Goal: Task Accomplishment & Management: Complete application form

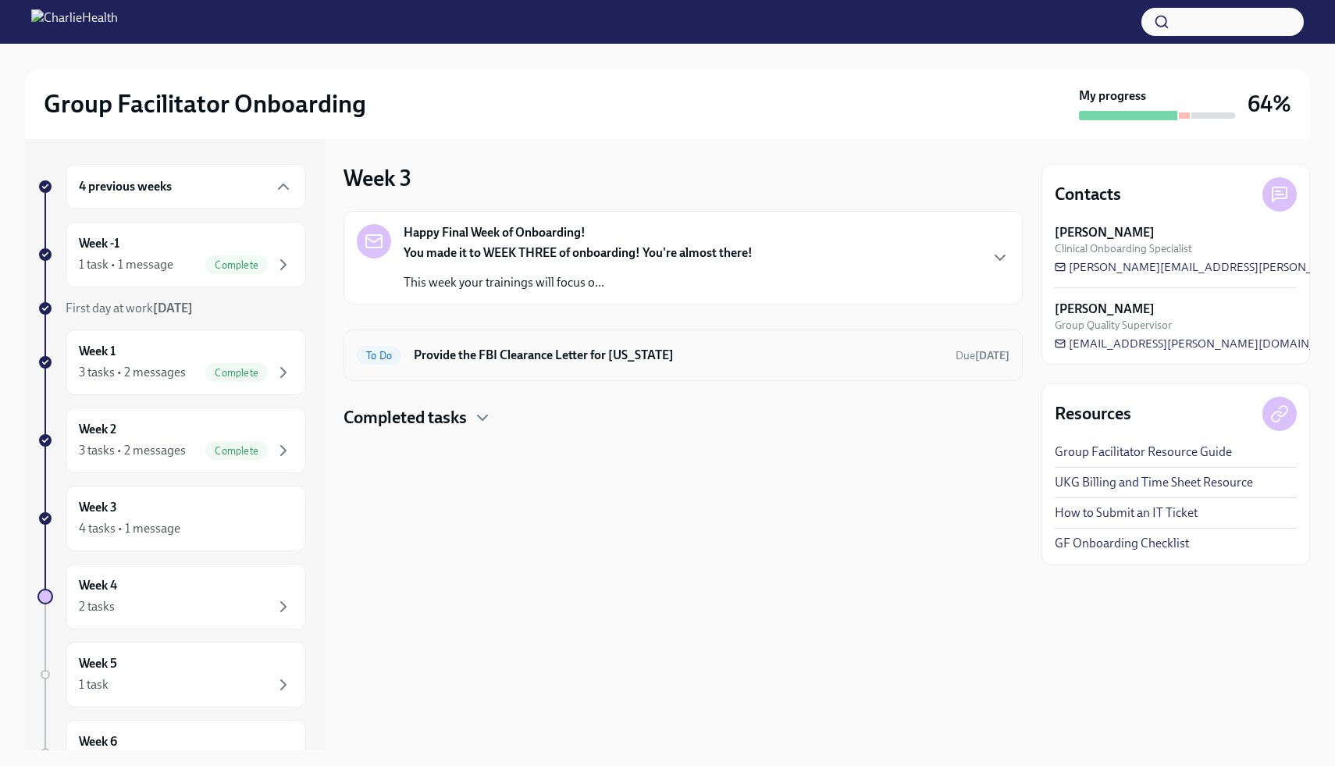
click at [794, 358] on h6 "Provide the FBI Clearance Letter for [US_STATE]" at bounding box center [678, 355] width 529 height 17
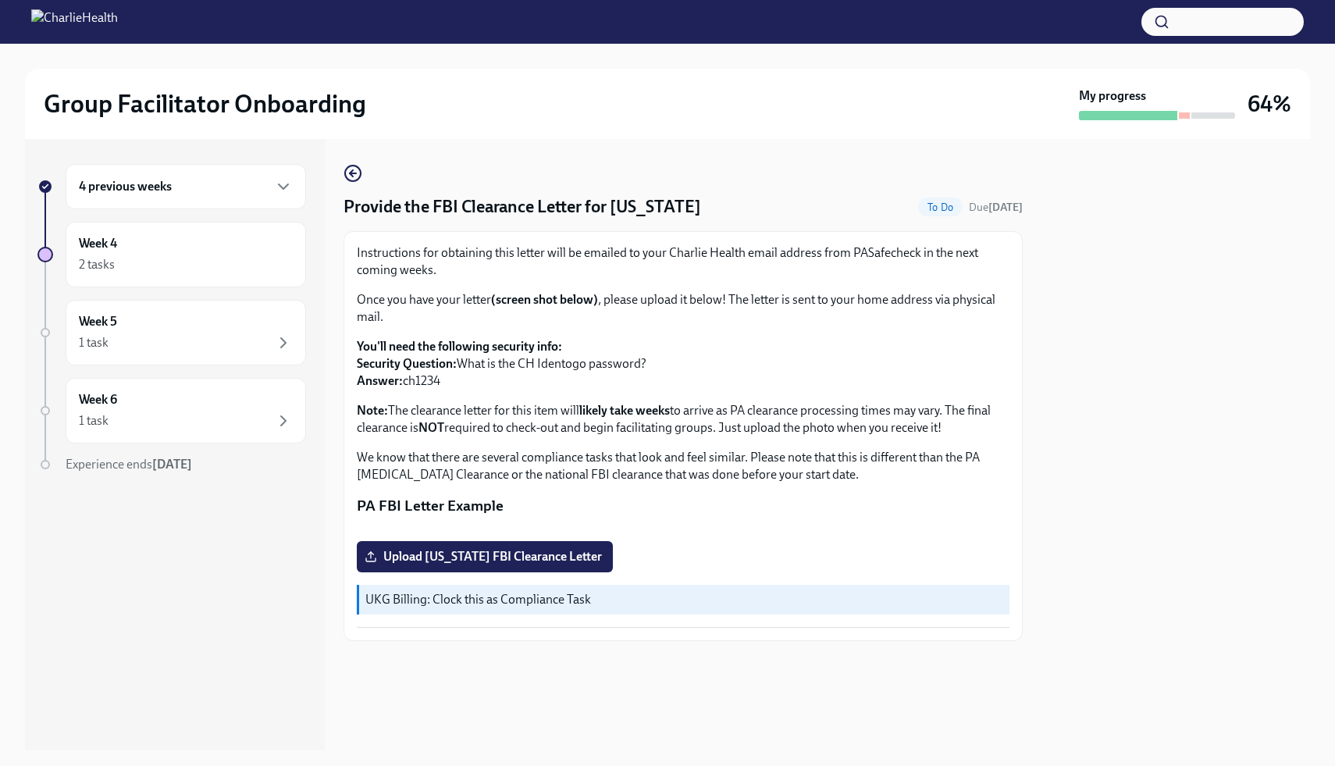
click at [936, 212] on span "To Do" at bounding box center [940, 207] width 44 height 12
click at [144, 347] on div "1 task" at bounding box center [186, 342] width 214 height 19
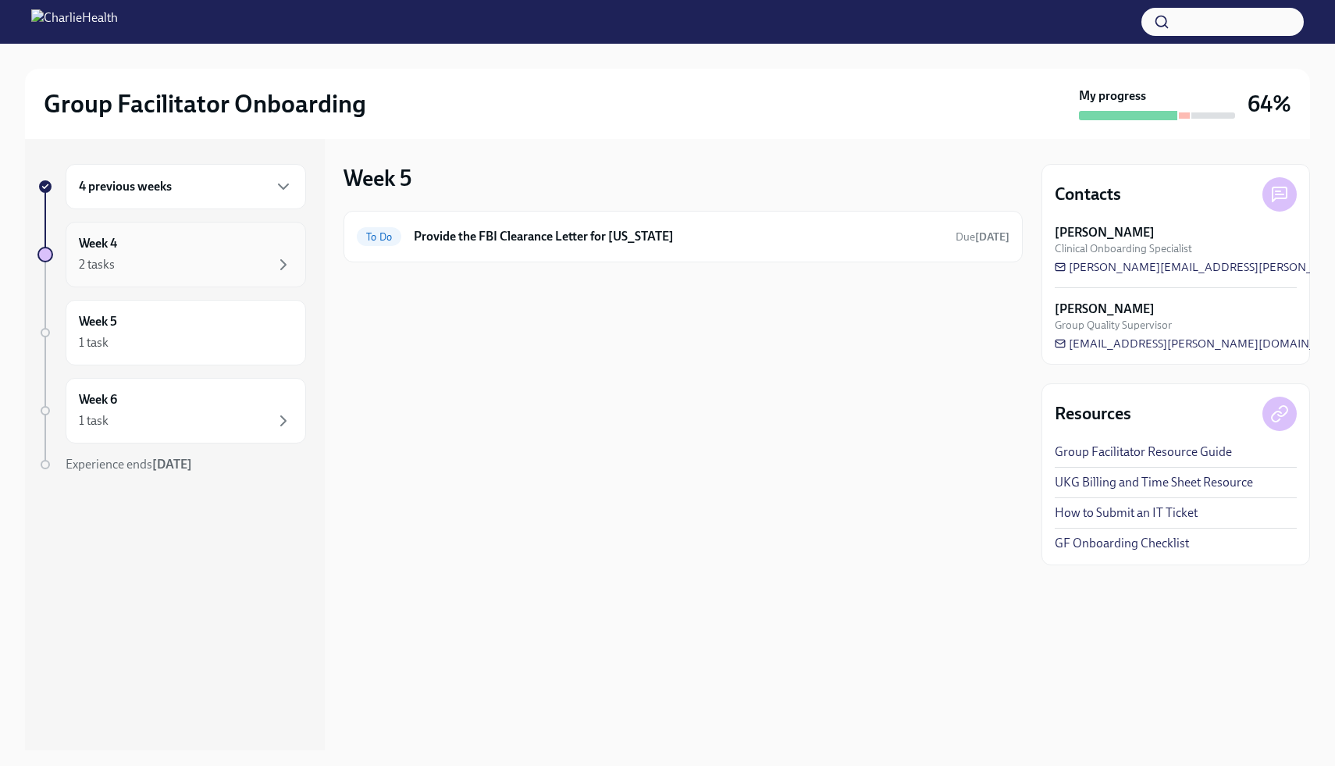
click at [198, 280] on div "Week 4 2 tasks" at bounding box center [186, 255] width 240 height 66
click at [511, 308] on h6 "Schedule Onboarding Check-Out!" at bounding box center [677, 312] width 527 height 17
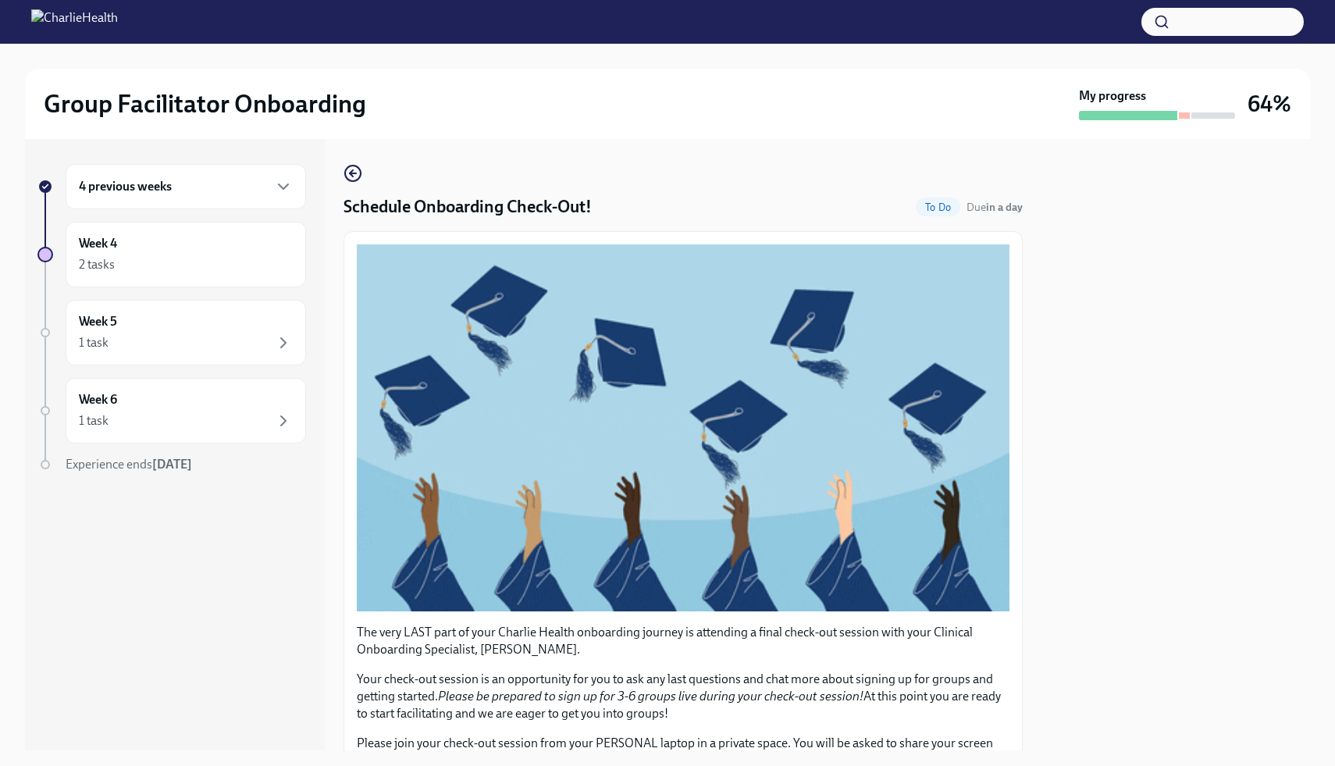
click at [1130, 247] on div at bounding box center [1175, 444] width 269 height 611
click at [1076, 304] on div at bounding box center [1175, 444] width 269 height 611
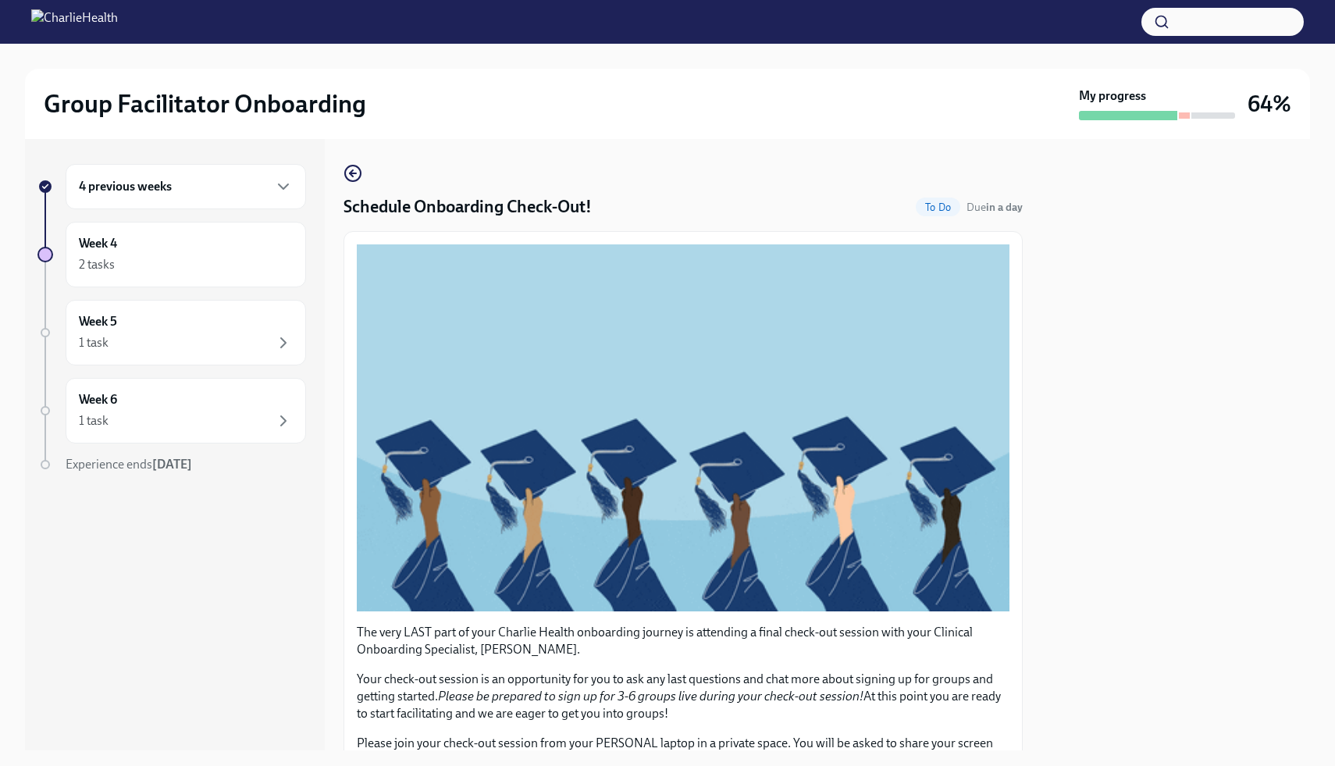
click at [883, 222] on div "Schedule Onboarding Check-Out! To Do Due in a day The very LAST part of your Ch…" at bounding box center [682, 540] width 679 height 752
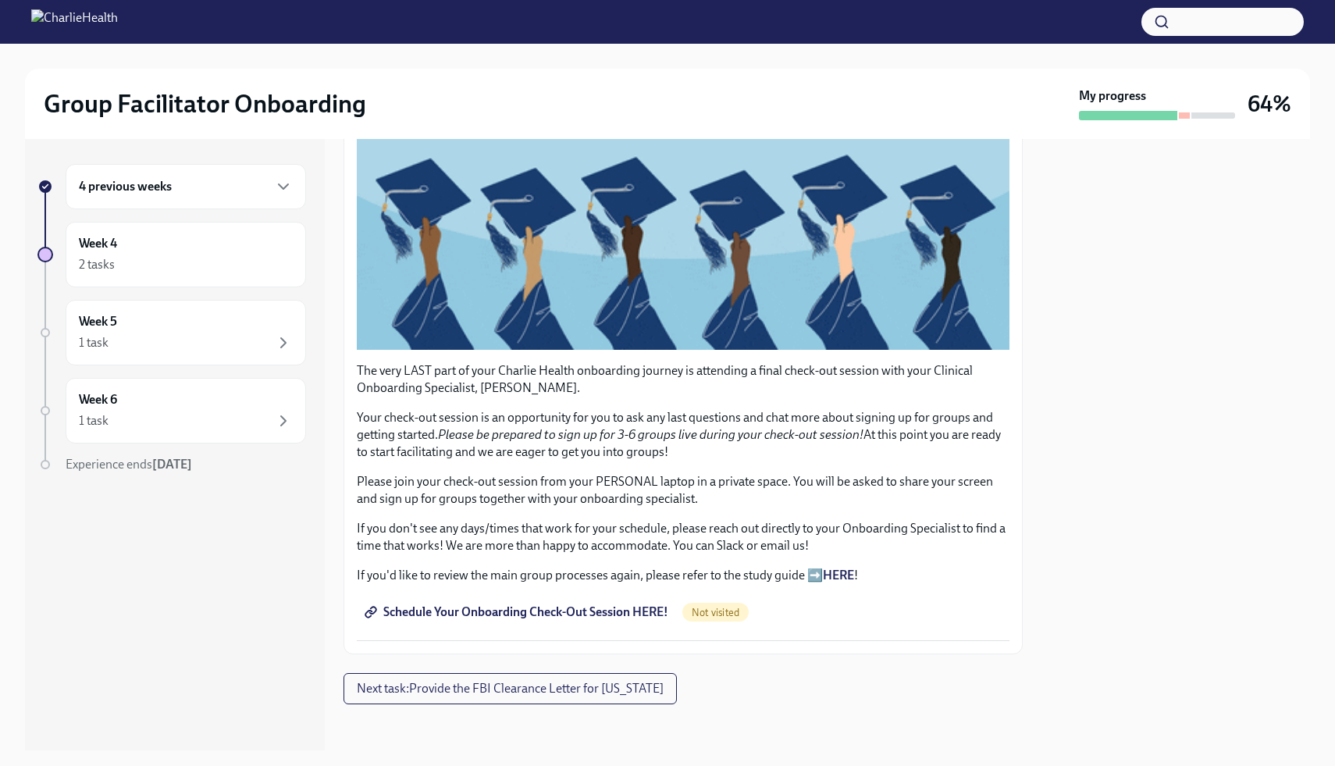
scroll to position [266, 0]
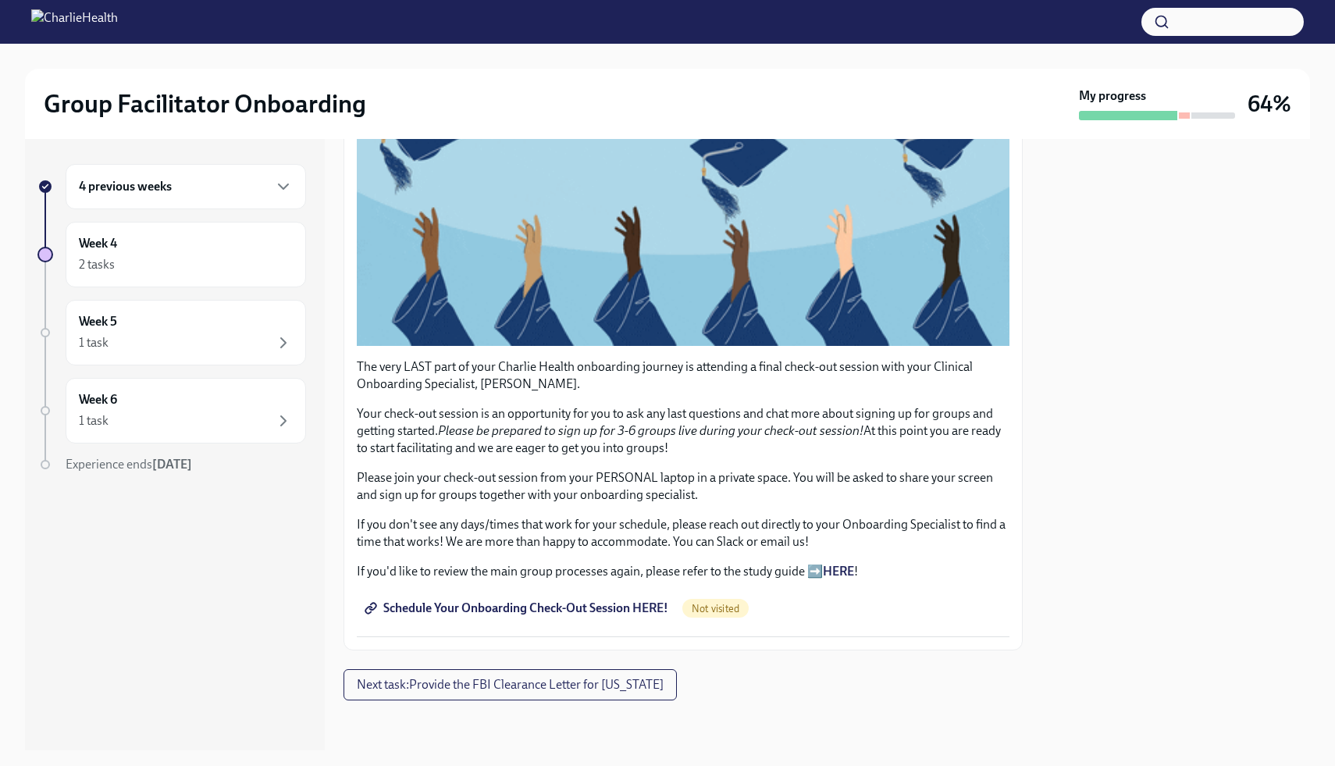
click at [468, 605] on span "Schedule Your Onboarding Check-Out Session HERE!" at bounding box center [518, 608] width 301 height 16
